Goal: Task Accomplishment & Management: Manage account settings

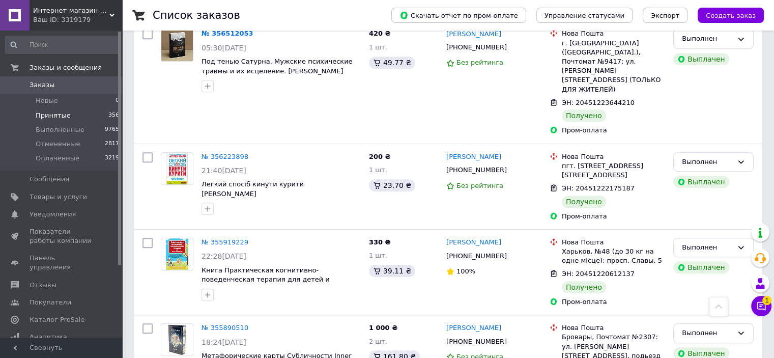
scroll to position [509, 0]
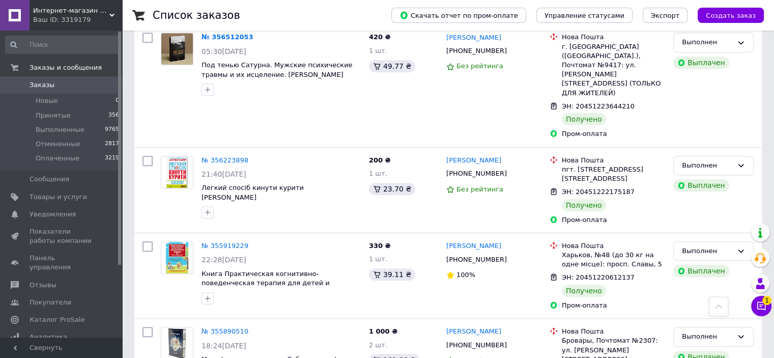
click at [51, 83] on span "Заказы" at bounding box center [62, 84] width 65 height 9
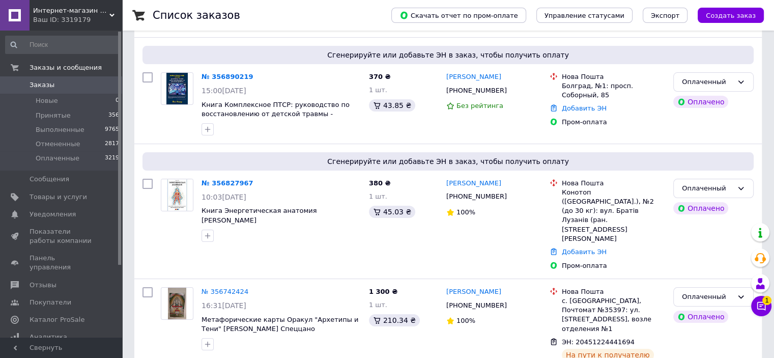
scroll to position [153, 0]
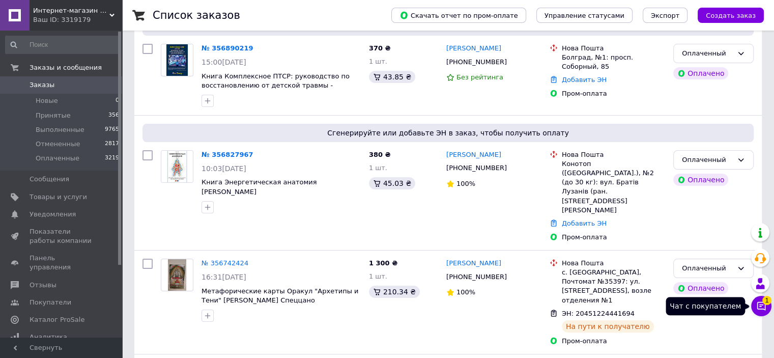
click at [761, 305] on icon at bounding box center [761, 306] width 10 height 10
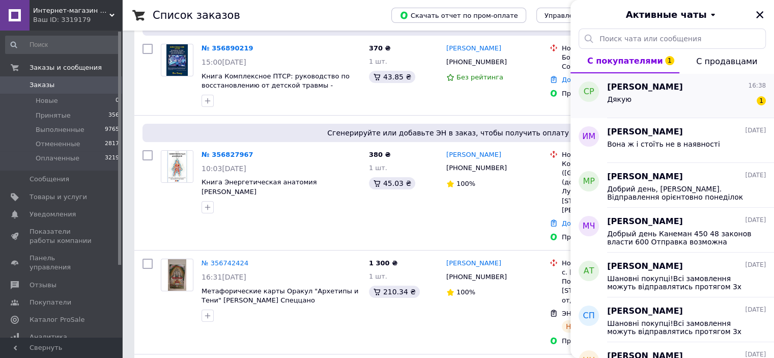
click at [648, 96] on div "Дякую 1" at bounding box center [686, 101] width 159 height 16
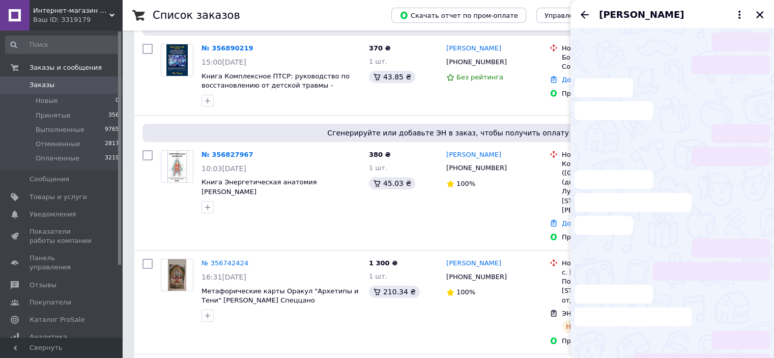
scroll to position [69, 0]
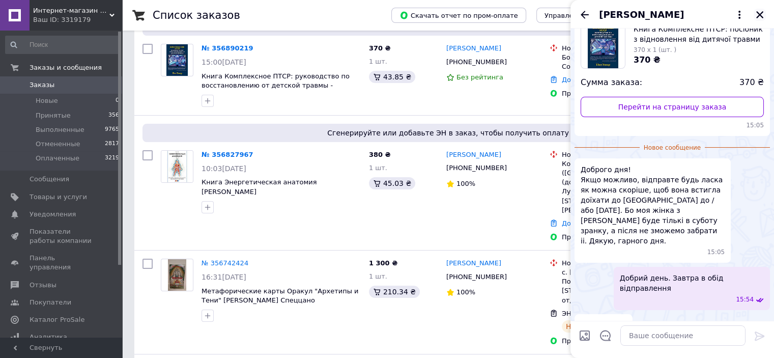
click at [764, 13] on icon "Закрыть" at bounding box center [759, 14] width 9 height 9
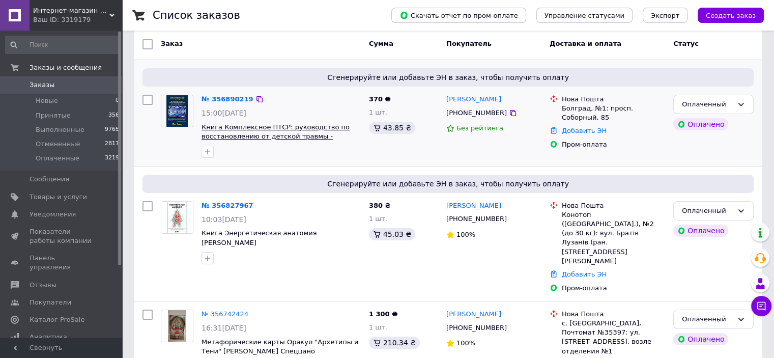
scroll to position [102, 0]
click at [228, 97] on link "№ 356890219" at bounding box center [228, 99] width 52 height 8
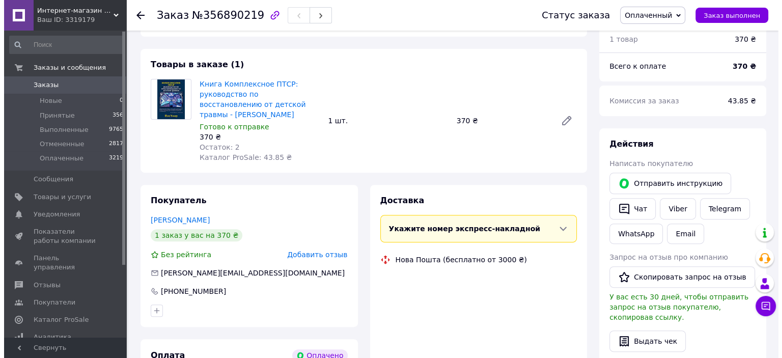
scroll to position [384, 0]
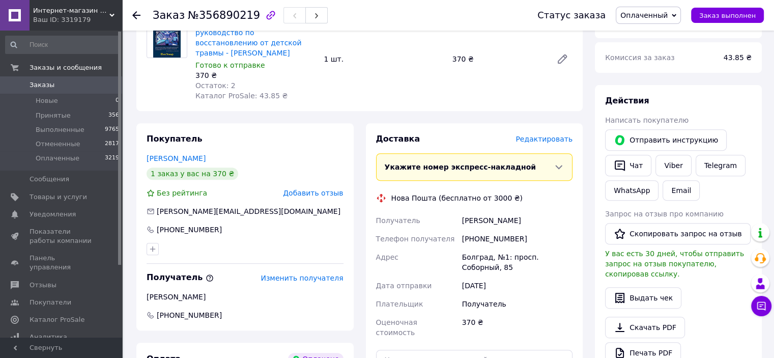
click at [562, 135] on span "Редактировать" at bounding box center [544, 139] width 57 height 8
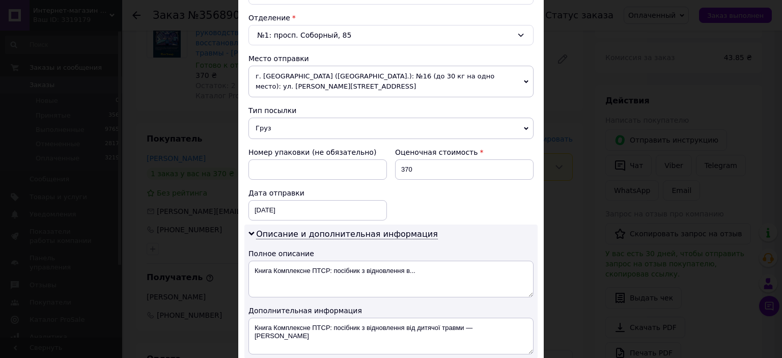
scroll to position [407, 0]
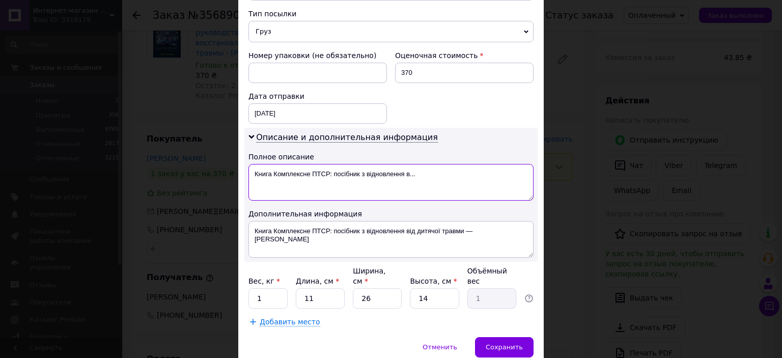
drag, startPoint x: 422, startPoint y: 162, endPoint x: 246, endPoint y: 164, distance: 175.6
click at [248, 164] on textarea "Книга Комплексне ПТСР: посібник з відновлення в..." at bounding box center [390, 182] width 285 height 37
drag, startPoint x: 328, startPoint y: 158, endPoint x: 253, endPoint y: 162, distance: 74.9
click at [253, 164] on textarea "Комплексное ПТСР" at bounding box center [390, 182] width 285 height 37
type textarea "Комплексное ПТСР"
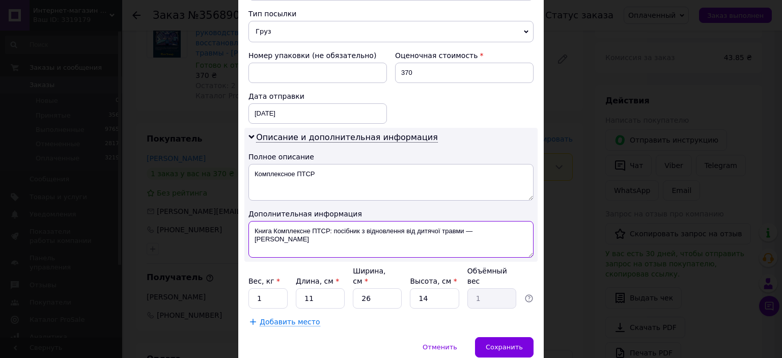
drag, startPoint x: 489, startPoint y: 223, endPoint x: 248, endPoint y: 219, distance: 240.8
click at [248, 221] on textarea "Книга Комплексне ПТСР: посібник з відновлення від дитячої травми — [PERSON_NAME]" at bounding box center [390, 239] width 285 height 37
paste textarea "мплексное ПТСР"
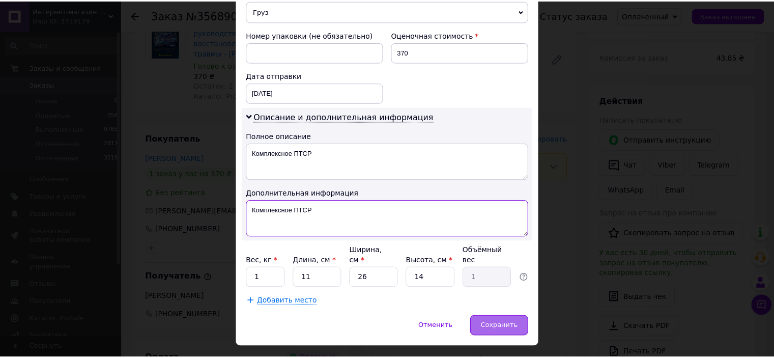
scroll to position [429, 0]
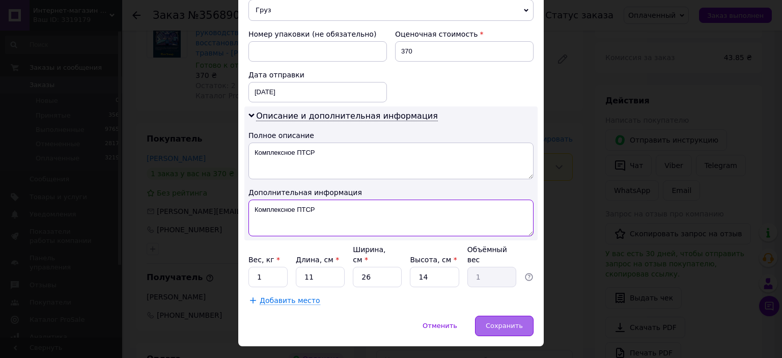
type textarea "Комплексное ПТСР"
click at [514, 322] on span "Сохранить" at bounding box center [504, 326] width 37 height 8
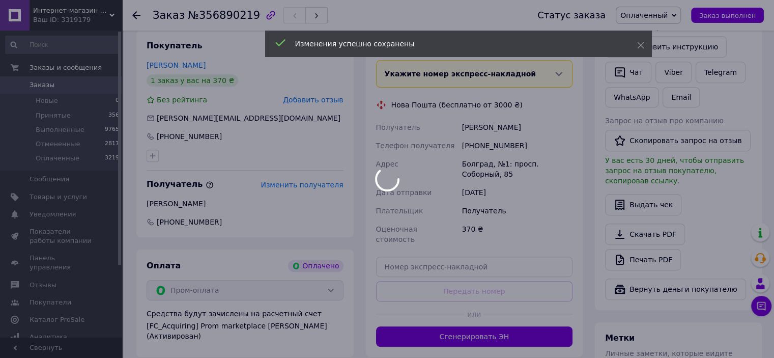
scroll to position [486, 0]
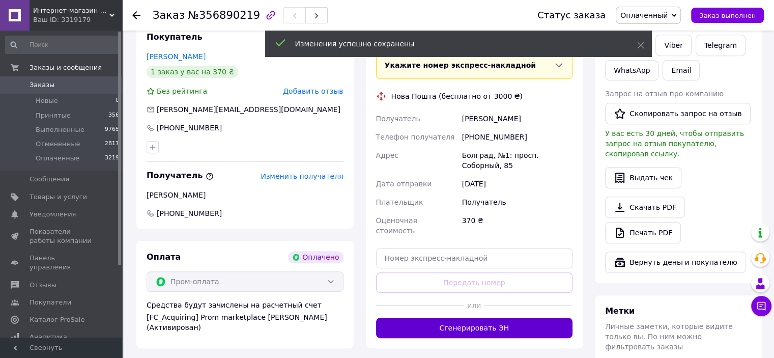
click at [481, 318] on button "Сгенерировать ЭН" at bounding box center [474, 328] width 197 height 20
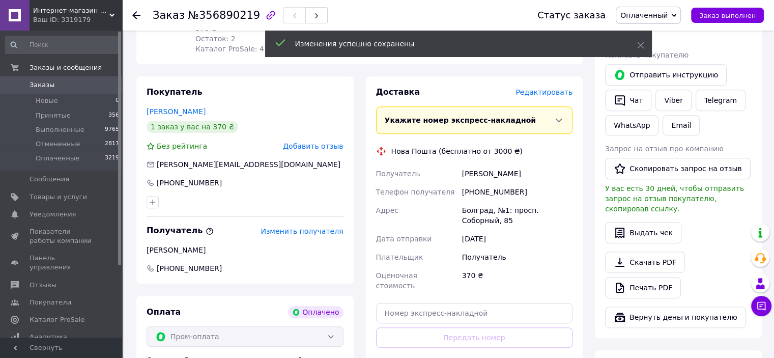
scroll to position [384, 0]
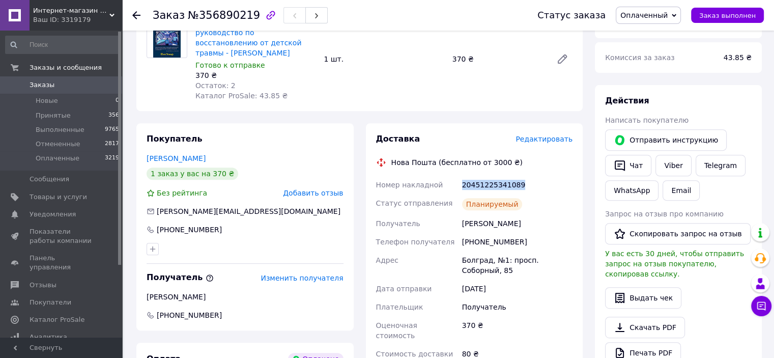
drag, startPoint x: 518, startPoint y: 176, endPoint x: 458, endPoint y: 178, distance: 60.1
click at [459, 178] on div "Номер накладной 20451225341089 Статус отправления Планируемый Получатель [PERSO…" at bounding box center [474, 269] width 201 height 187
copy div "Номер накладной 20451225341089"
click at [44, 85] on span "Заказы" at bounding box center [42, 84] width 25 height 9
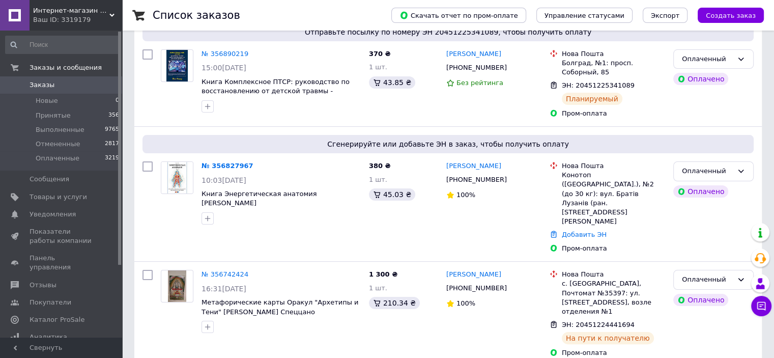
scroll to position [153, 0]
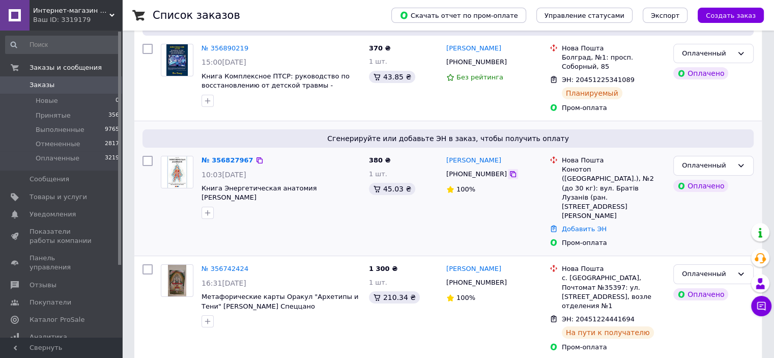
click at [509, 175] on icon at bounding box center [513, 174] width 8 height 8
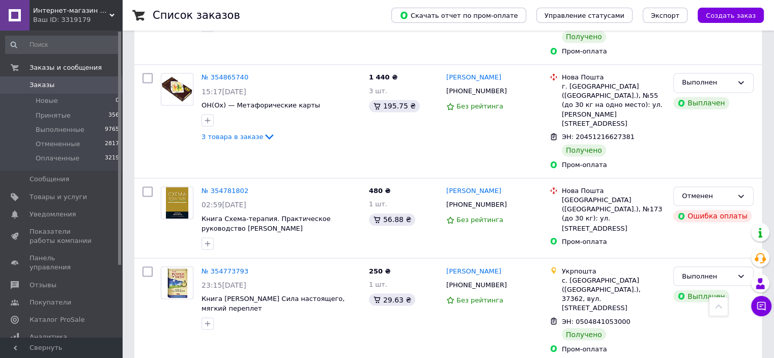
scroll to position [1714, 0]
